Goal: Information Seeking & Learning: Check status

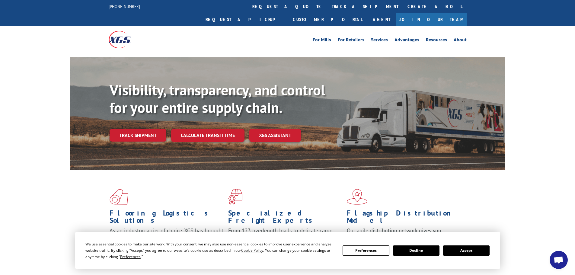
click at [478, 250] on button "Accept" at bounding box center [466, 251] width 47 height 10
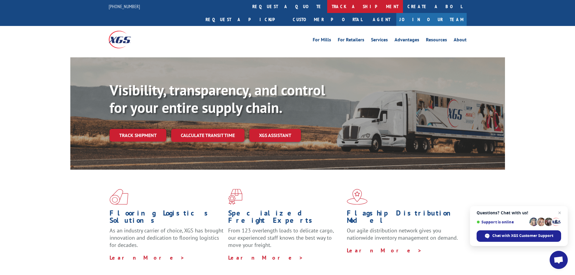
click at [327, 7] on link "track a shipment" at bounding box center [365, 6] width 76 height 13
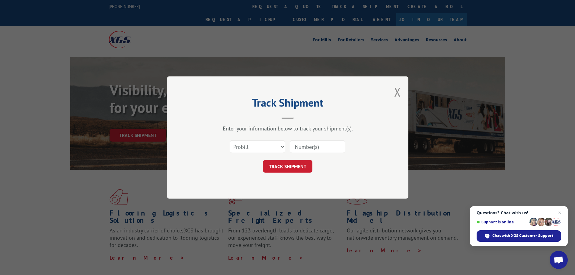
paste input "17471925"
type input "17471925"
click at [286, 166] on button "TRACK SHIPMENT" at bounding box center [288, 166] width 50 height 13
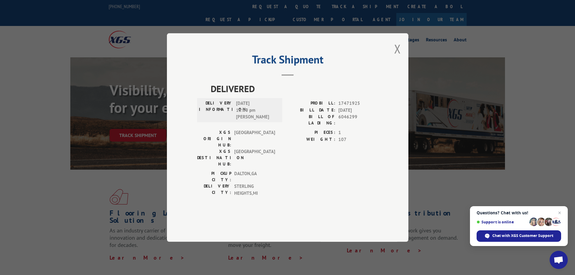
click at [394, 57] on button "Close modal" at bounding box center [397, 49] width 7 height 16
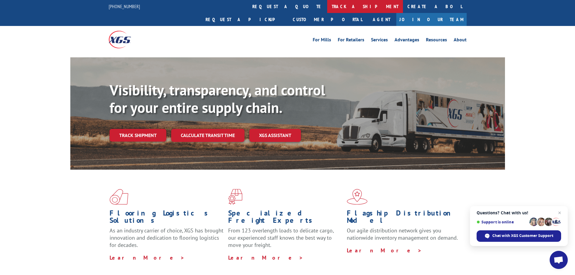
click at [327, 6] on link "track a shipment" at bounding box center [365, 6] width 76 height 13
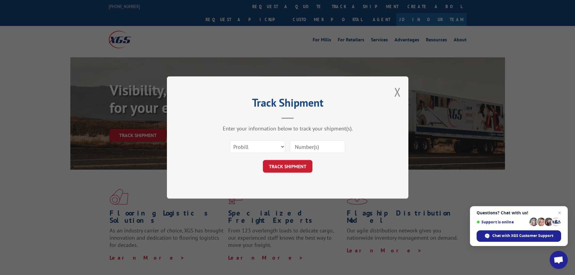
paste input "17517787"
type input "17517787"
click at [287, 164] on button "TRACK SHIPMENT" at bounding box center [288, 166] width 50 height 13
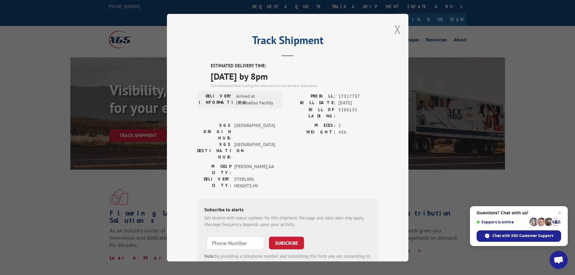
click at [395, 29] on button "Close modal" at bounding box center [397, 29] width 7 height 16
